Goal: Use online tool/utility: Utilize a website feature to perform a specific function

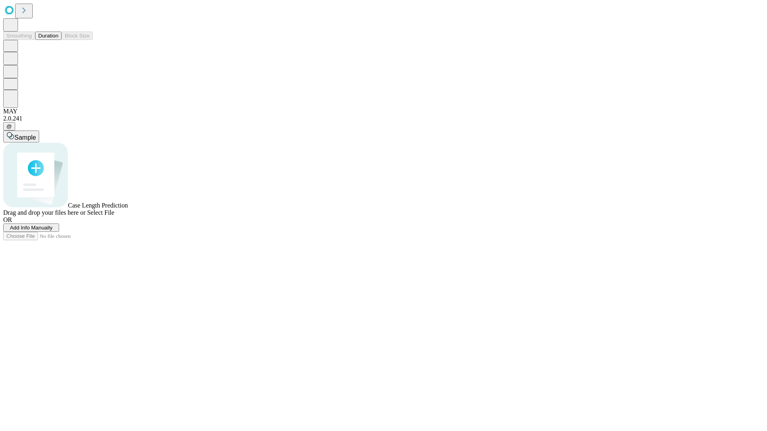
click at [58, 40] on button "Duration" at bounding box center [48, 36] width 26 height 8
click at [114, 216] on span "Select File" at bounding box center [100, 212] width 27 height 7
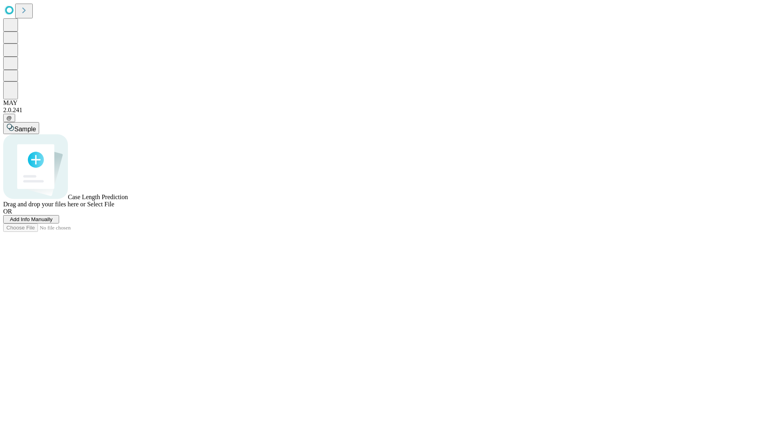
click at [114, 208] on span "Select File" at bounding box center [100, 204] width 27 height 7
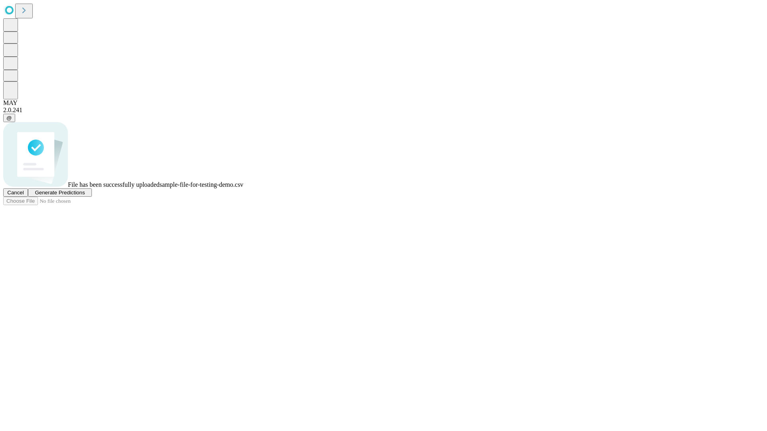
click at [85, 196] on span "Generate Predictions" at bounding box center [60, 193] width 50 height 6
